Goal: Task Accomplishment & Management: Manage account settings

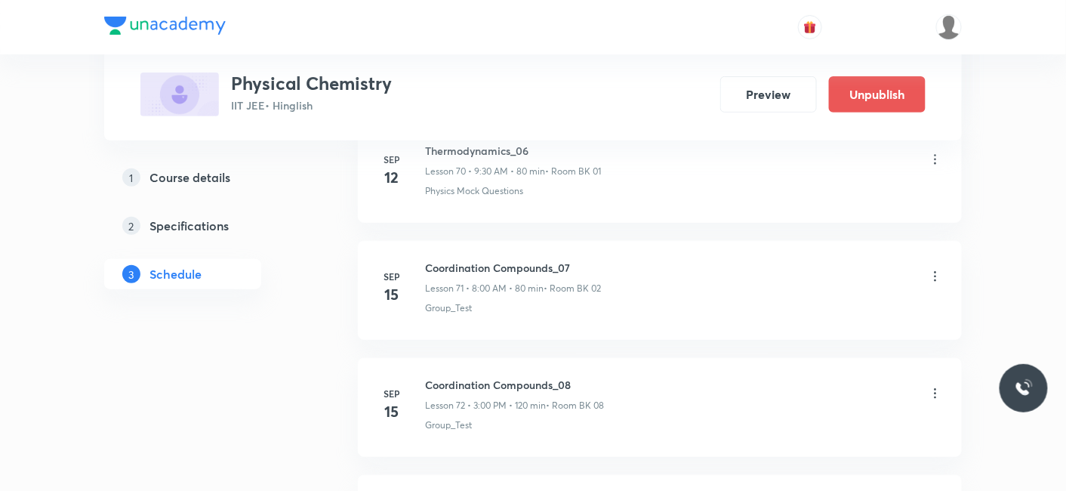
scroll to position [8801, 0]
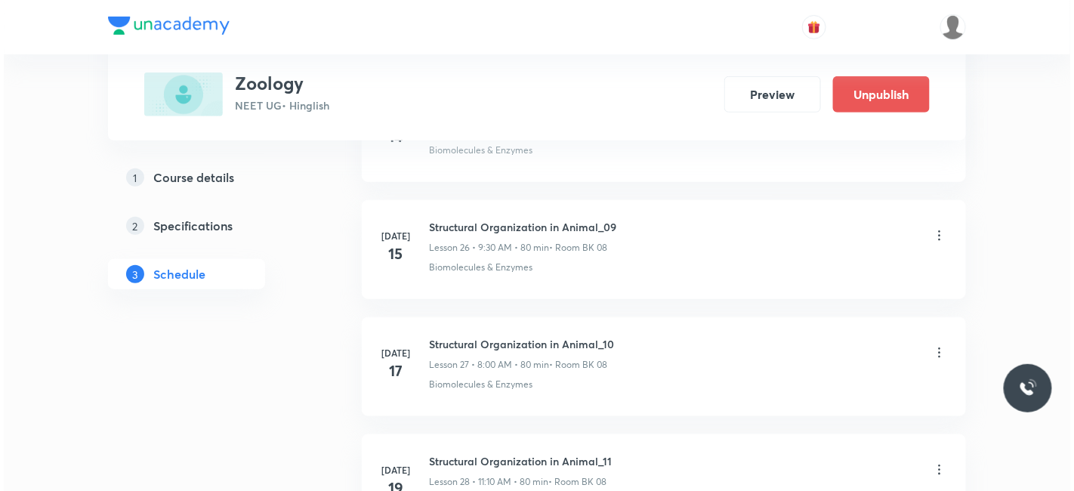
scroll to position [9211, 0]
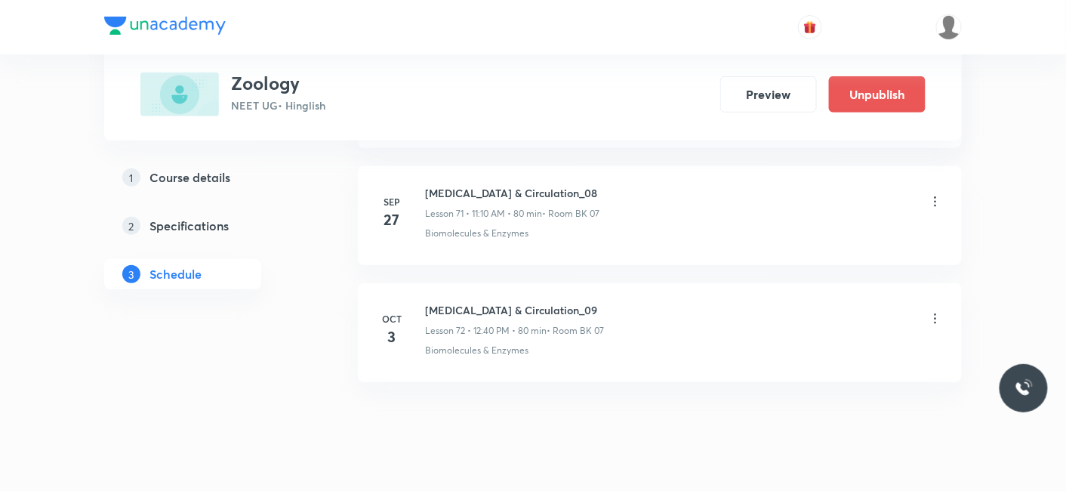
click at [936, 311] on icon at bounding box center [935, 318] width 15 height 15
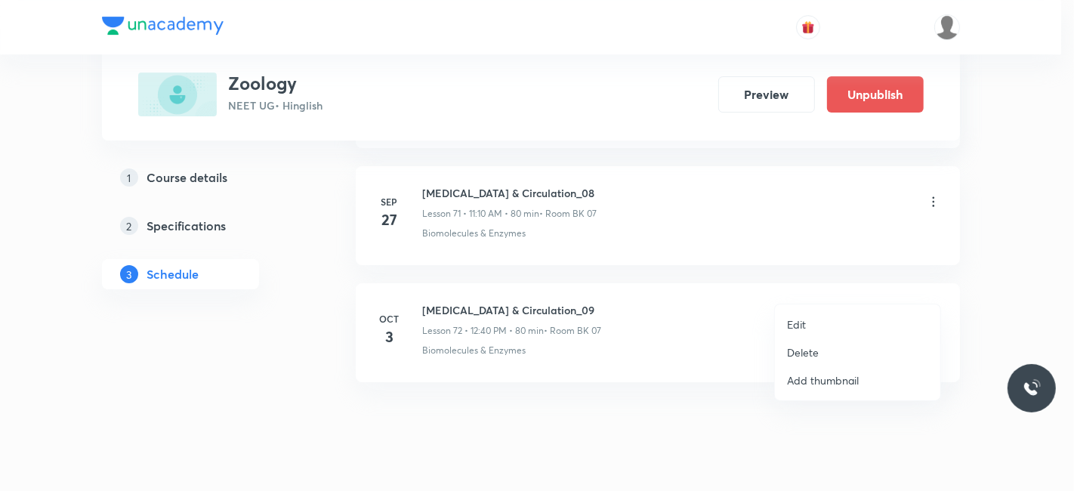
click at [797, 325] on p "Edit" at bounding box center [796, 324] width 19 height 16
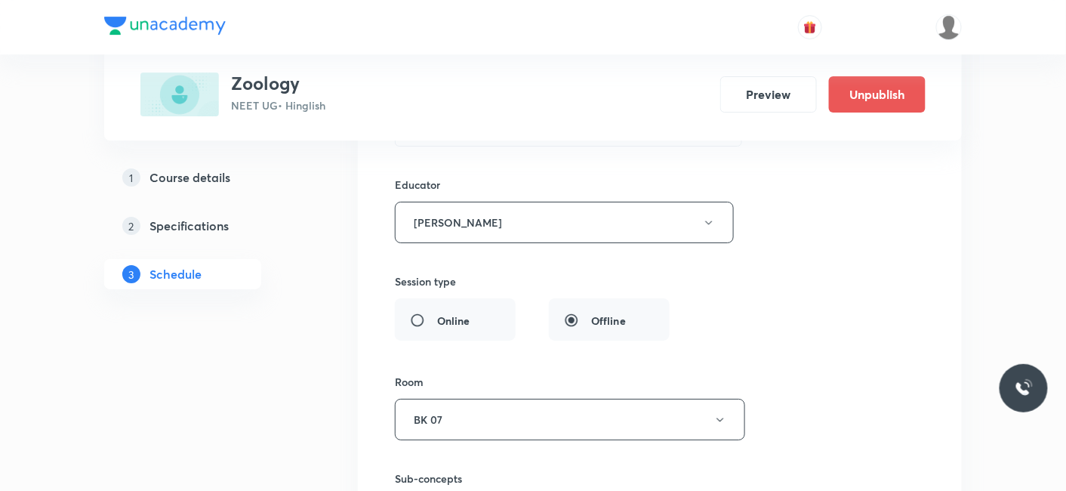
scroll to position [8594, 0]
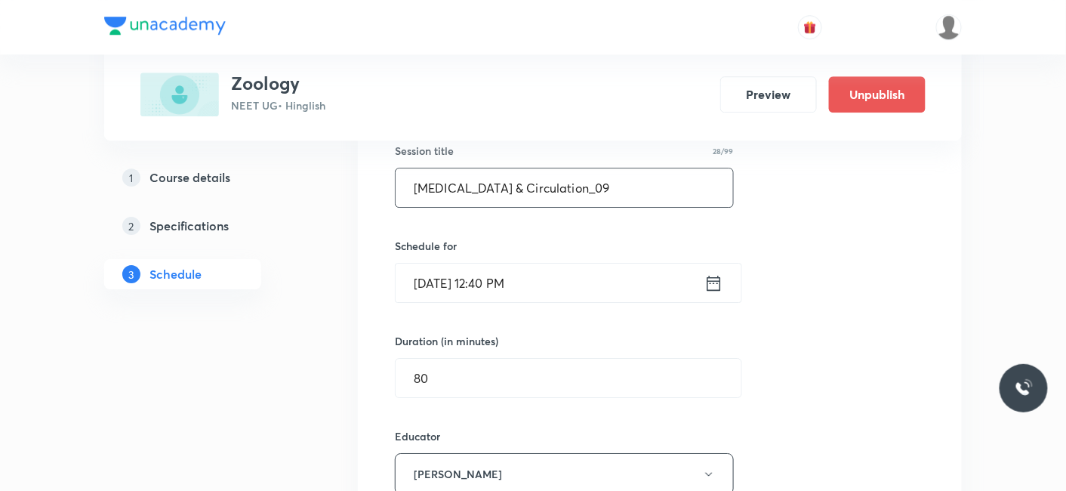
drag, startPoint x: 612, startPoint y: 161, endPoint x: 174, endPoint y: 160, distance: 437.2
paste input "Excretory products & their elimination"
click at [571, 168] on input "Excretory products & their elimination_01" at bounding box center [565, 187] width 338 height 39
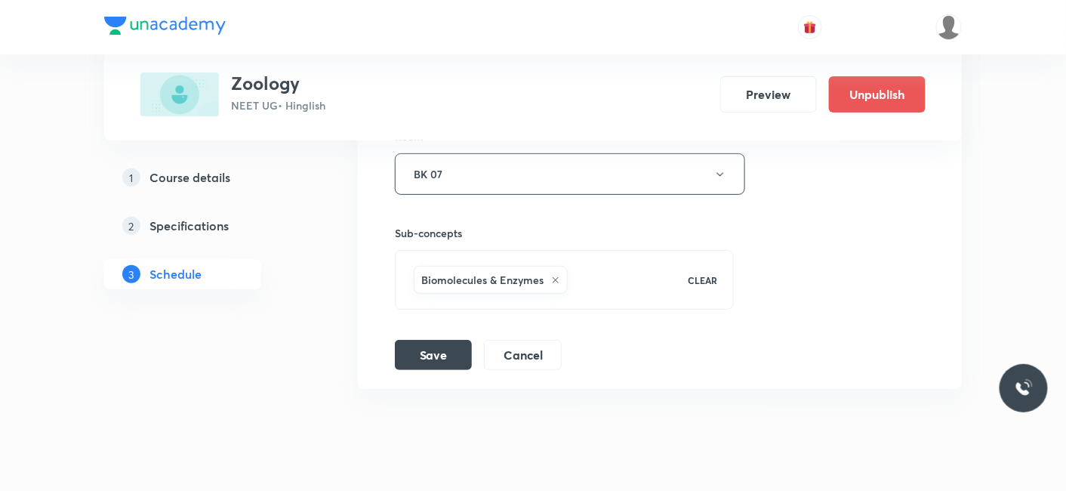
scroll to position [9097, 0]
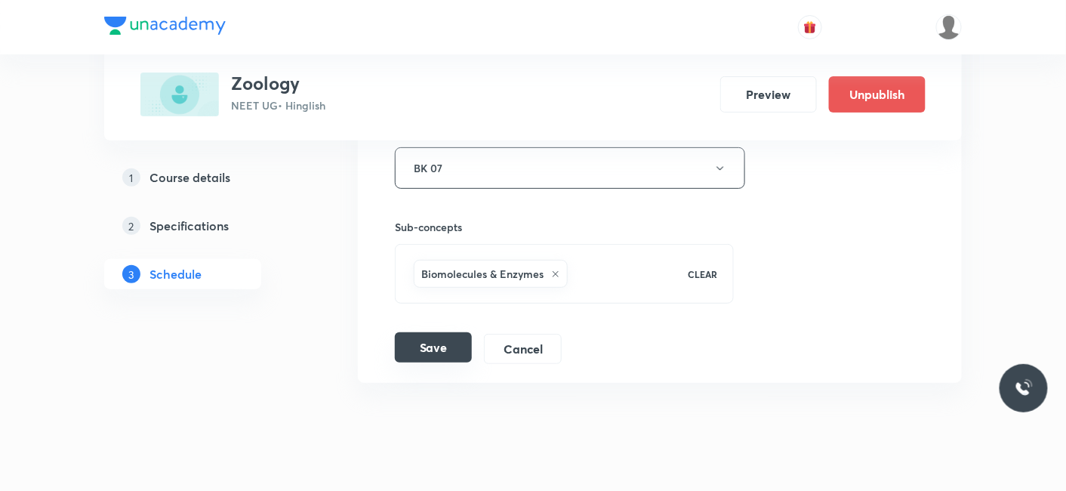
type input "Excretory products & their Elimination_01"
click at [446, 332] on button "Save" at bounding box center [433, 347] width 77 height 30
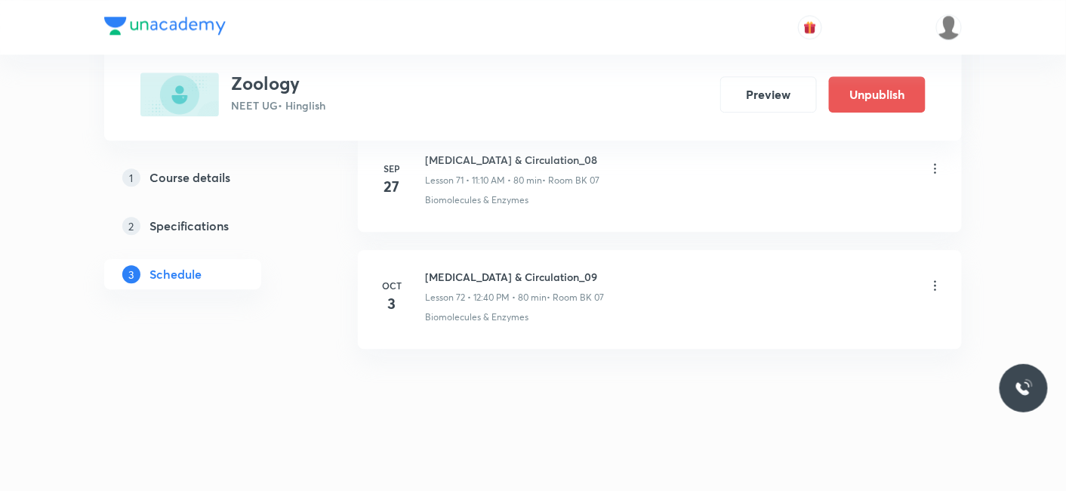
scroll to position [8422, 0]
